Goal: Task Accomplishment & Management: Manage account settings

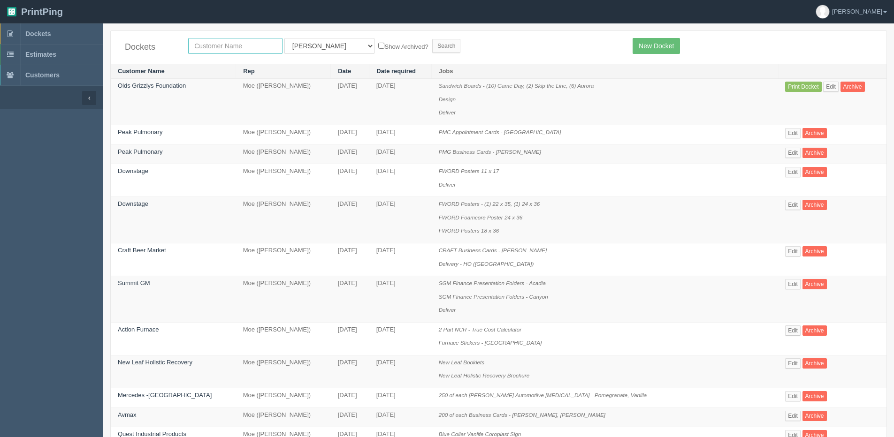
click at [213, 41] on input "text" at bounding box center [235, 46] width 94 height 16
type input "hyatt"
click at [432, 39] on input "Search" at bounding box center [446, 46] width 28 height 14
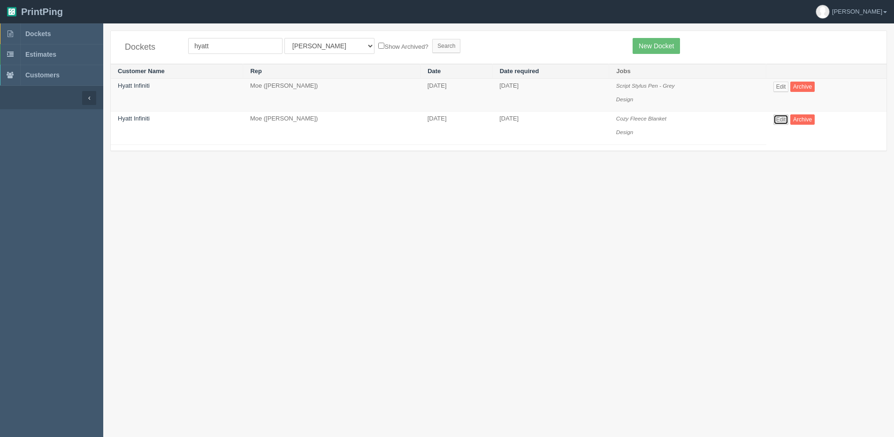
click at [786, 121] on link "Edit" at bounding box center [780, 119] width 15 height 10
